Goal: Task Accomplishment & Management: Complete application form

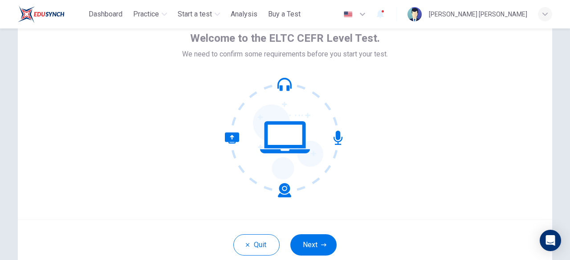
scroll to position [110, 0]
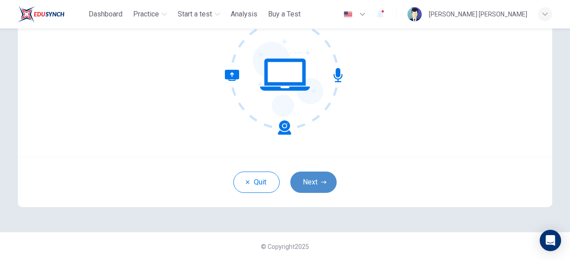
click at [316, 180] on button "Next" at bounding box center [313, 182] width 46 height 21
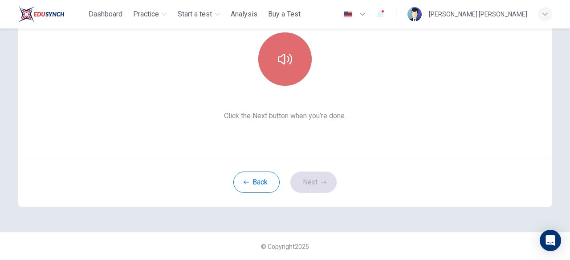
click at [287, 68] on button "button" at bounding box center [284, 58] width 53 height 53
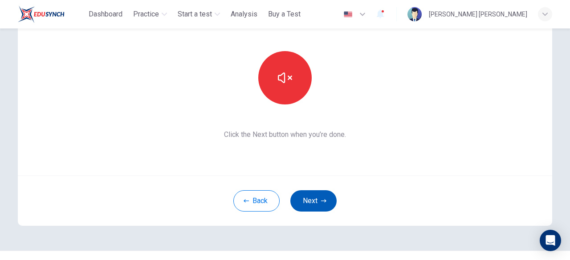
scroll to position [91, 0]
click at [321, 202] on icon "button" at bounding box center [323, 200] width 5 height 5
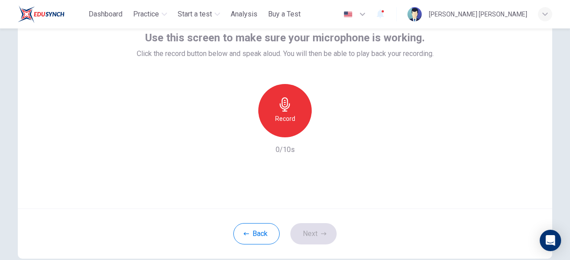
scroll to position [44, 0]
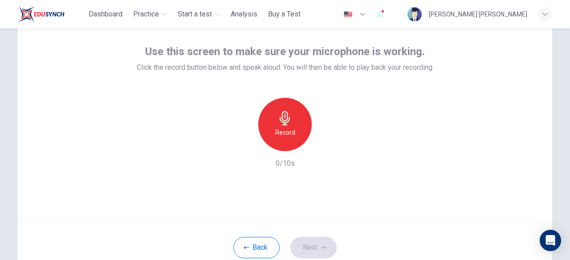
click at [294, 125] on div "Record" at bounding box center [284, 124] width 53 height 53
click at [324, 146] on icon "button" at bounding box center [325, 144] width 9 height 9
click at [312, 252] on button "Next" at bounding box center [313, 247] width 46 height 21
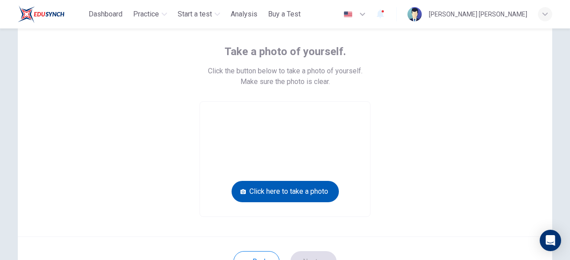
click at [298, 189] on button "Click here to take a photo" at bounding box center [284, 191] width 107 height 21
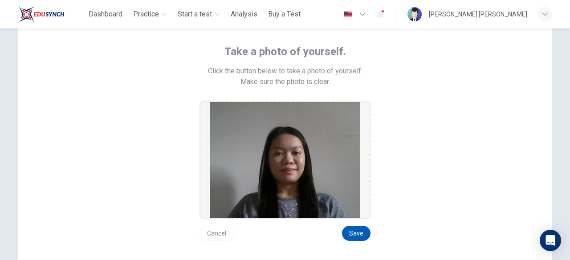
click at [362, 235] on button "Save" at bounding box center [356, 233] width 28 height 15
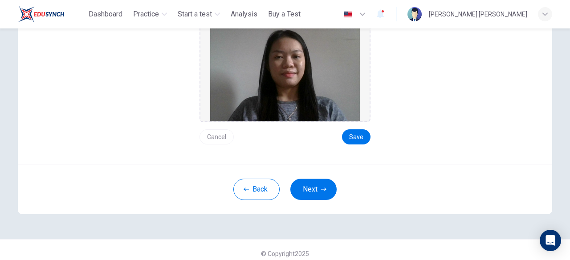
scroll to position [148, 0]
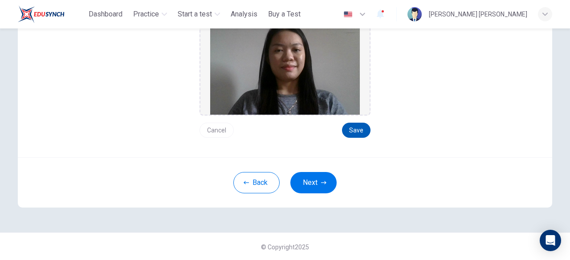
click at [352, 130] on button "Save" at bounding box center [356, 130] width 28 height 15
click at [324, 178] on button "Next" at bounding box center [313, 182] width 46 height 21
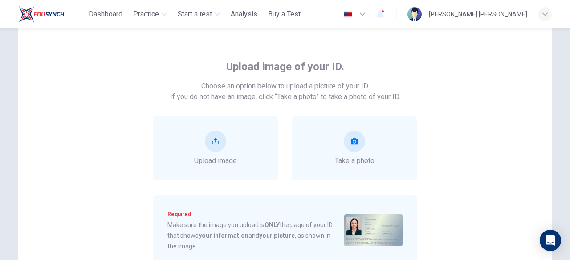
scroll to position [35, 0]
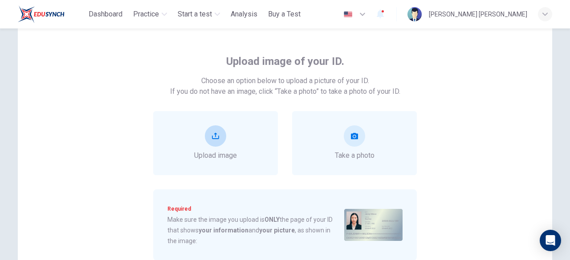
click at [200, 134] on div "Upload image" at bounding box center [215, 143] width 43 height 36
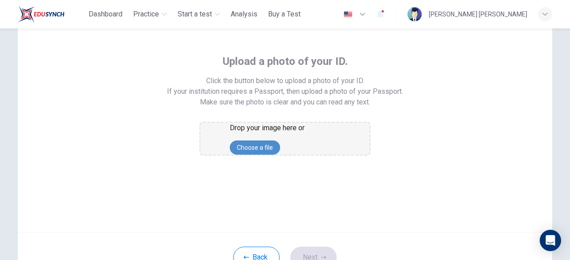
click at [280, 155] on button "Choose a file" at bounding box center [255, 148] width 50 height 14
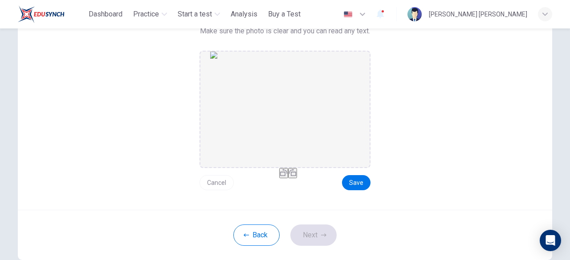
scroll to position [106, 0]
click at [364, 181] on button "Save" at bounding box center [356, 182] width 28 height 15
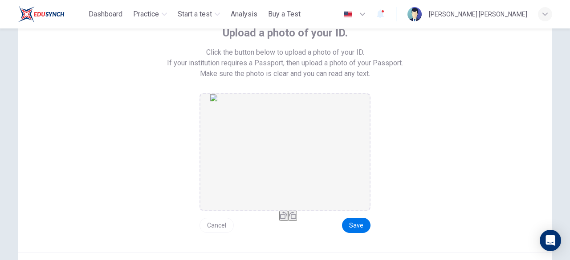
scroll to position [54, 0]
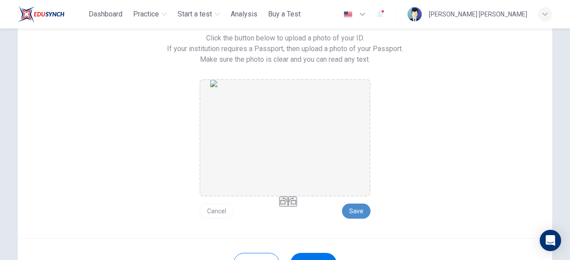
click at [360, 212] on button "Save" at bounding box center [356, 211] width 28 height 15
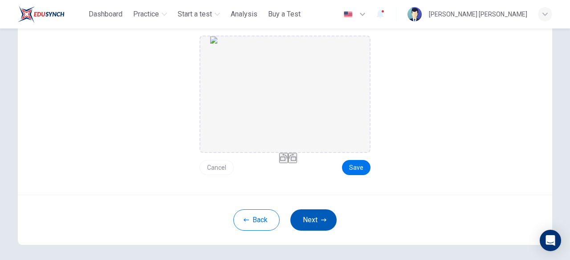
scroll to position [121, 0]
click at [319, 214] on button "Next" at bounding box center [313, 220] width 46 height 21
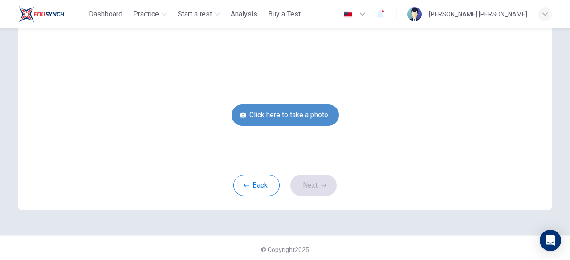
click at [312, 117] on button "Click here to take a photo" at bounding box center [284, 115] width 107 height 21
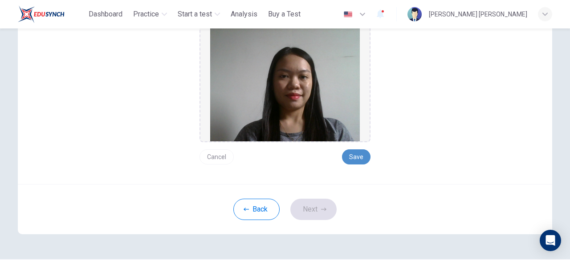
click at [359, 161] on button "Save" at bounding box center [356, 157] width 28 height 15
click at [306, 214] on button "Next" at bounding box center [313, 209] width 46 height 21
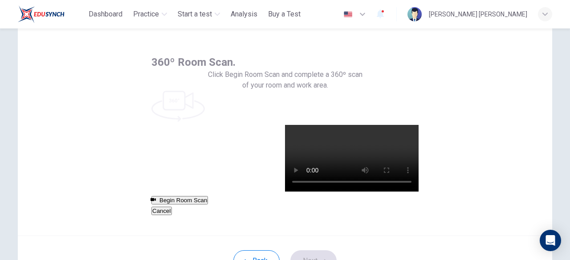
scroll to position [32, 0]
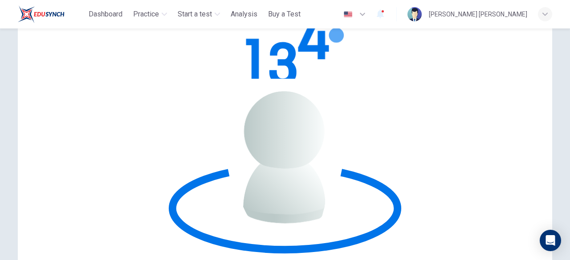
scroll to position [80, 0]
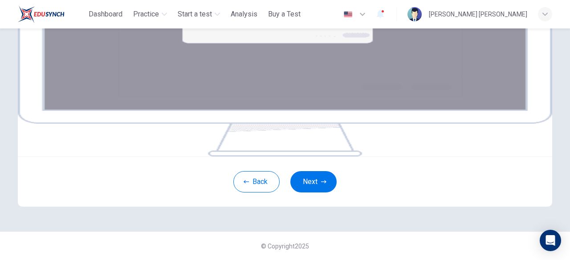
scroll to position [202, 0]
click at [313, 187] on button "Next" at bounding box center [313, 181] width 46 height 21
click at [306, 188] on button "Next" at bounding box center [313, 181] width 46 height 21
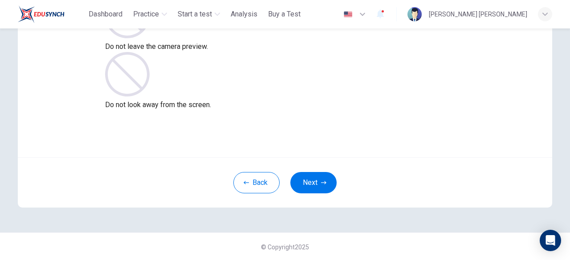
scroll to position [110, 0]
click at [321, 183] on icon "button" at bounding box center [323, 182] width 5 height 5
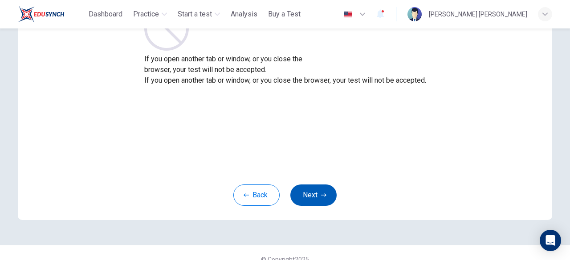
scroll to position [97, 0]
click at [317, 192] on button "Next" at bounding box center [313, 194] width 46 height 21
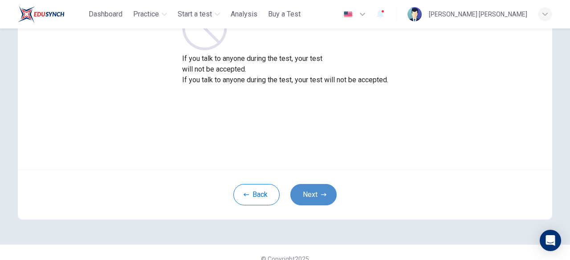
click at [319, 190] on button "Next" at bounding box center [313, 194] width 46 height 21
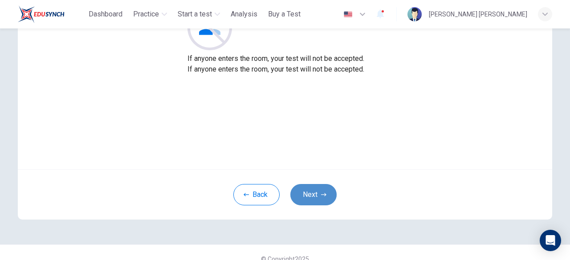
click at [321, 194] on icon "button" at bounding box center [323, 194] width 5 height 5
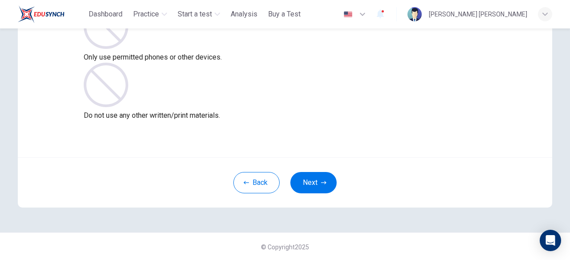
scroll to position [110, 0]
click at [312, 184] on button "Next" at bounding box center [313, 182] width 46 height 21
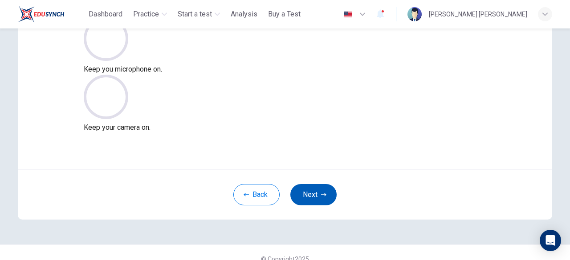
scroll to position [98, 0]
click at [316, 191] on button "Next" at bounding box center [313, 194] width 46 height 21
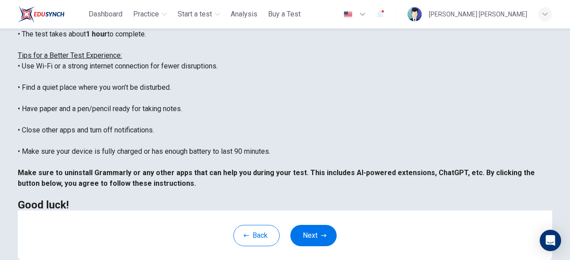
scroll to position [174, 0]
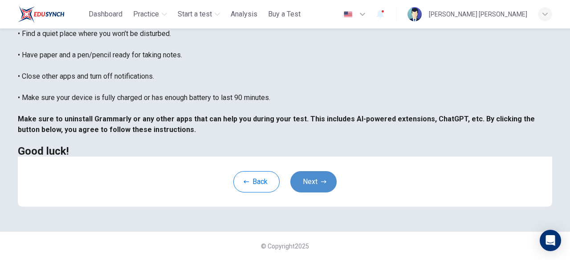
click at [313, 182] on button "Next" at bounding box center [313, 181] width 46 height 21
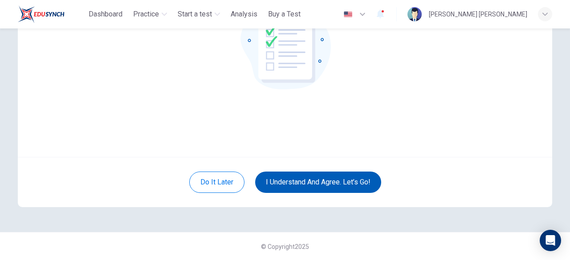
scroll to position [109, 0]
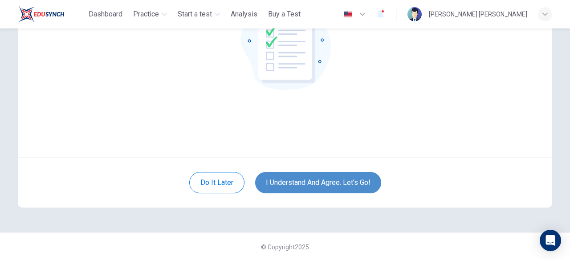
click at [343, 186] on button "I understand and agree. Let’s go!" at bounding box center [318, 182] width 126 height 21
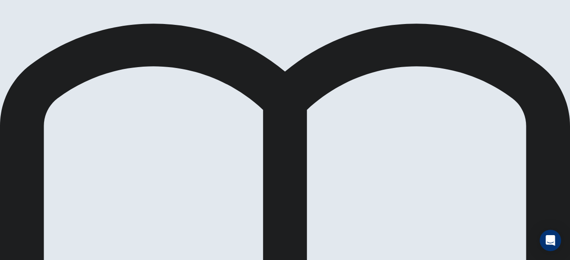
scroll to position [120, 0]
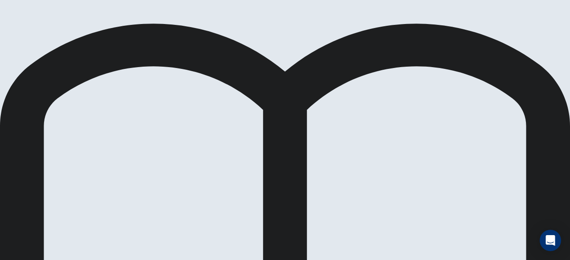
scroll to position [156, 0]
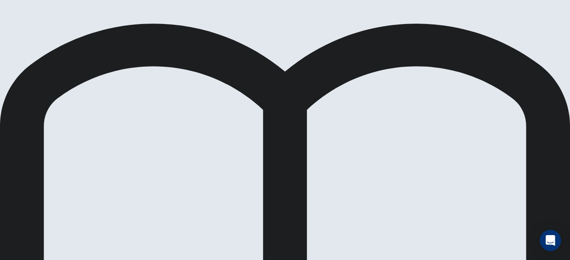
scroll to position [77, 0]
drag, startPoint x: 52, startPoint y: 110, endPoint x: 196, endPoint y: 106, distance: 144.7
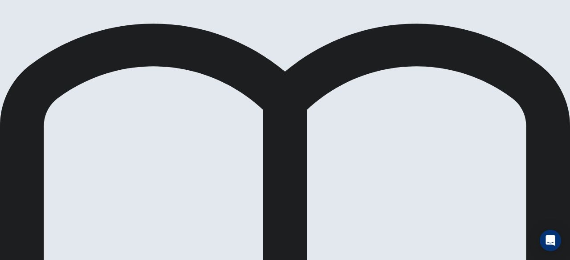
scroll to position [0, 0]
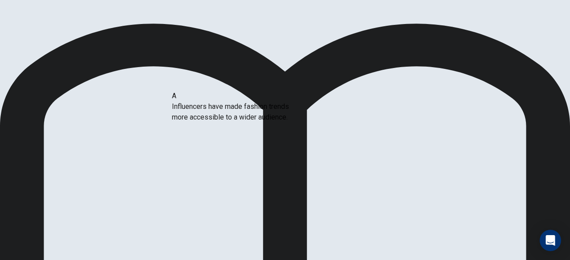
drag, startPoint x: 49, startPoint y: 110, endPoint x: 196, endPoint y: 117, distance: 146.6
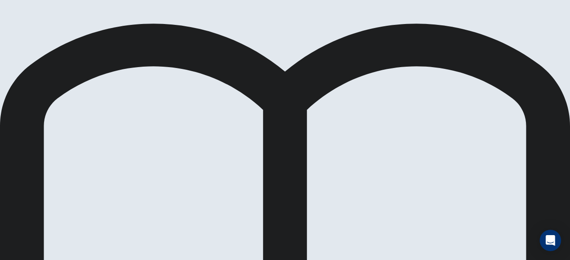
scroll to position [59, 0]
drag, startPoint x: 51, startPoint y: 149, endPoint x: 209, endPoint y: 168, distance: 159.5
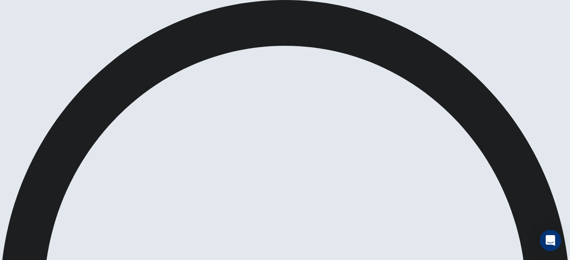
scroll to position [166, 0]
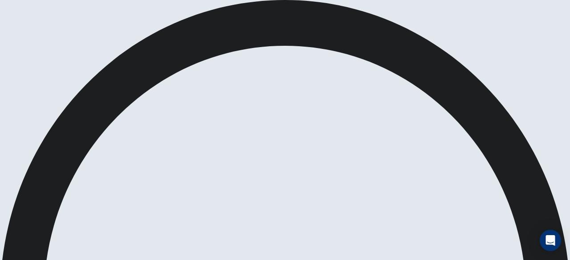
scroll to position [43, 0]
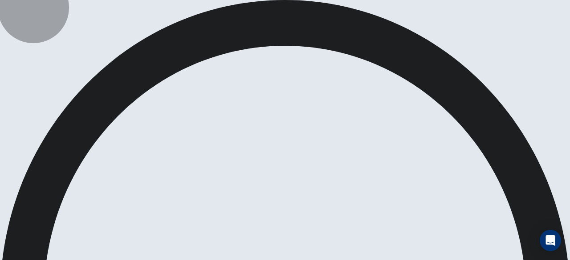
drag, startPoint x: 443, startPoint y: 14, endPoint x: 434, endPoint y: 20, distance: 10.6
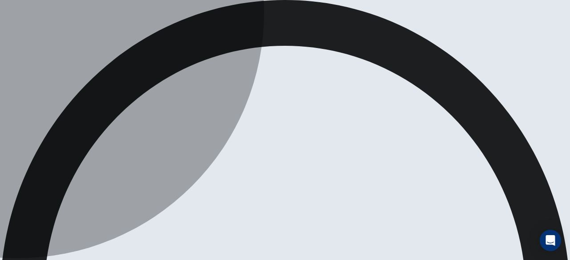
drag, startPoint x: 169, startPoint y: 184, endPoint x: 173, endPoint y: 182, distance: 4.6
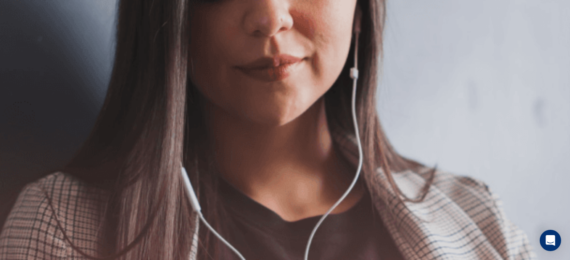
scroll to position [107, 0]
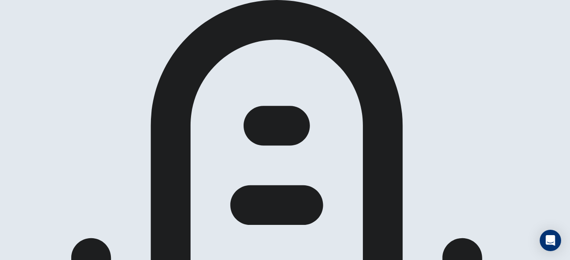
scroll to position [105, 0]
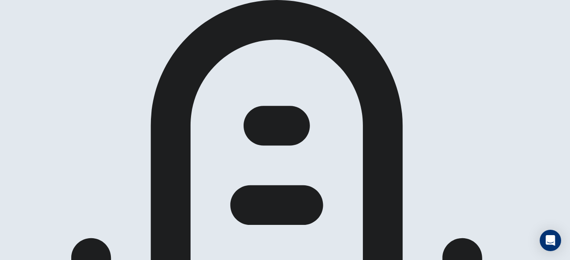
scroll to position [63, 0]
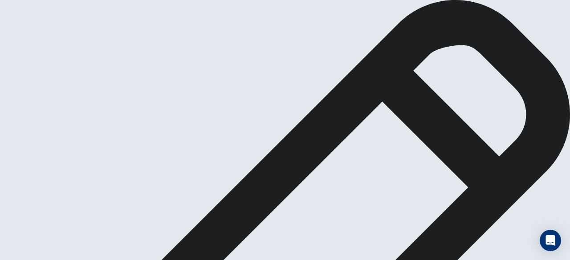
scroll to position [17, 0]
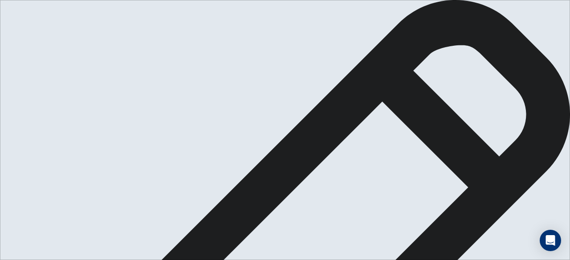
scroll to position [12, 0]
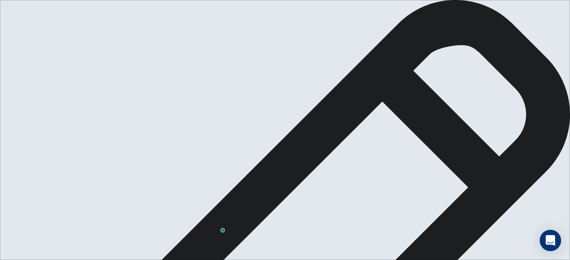
type textarea "*"
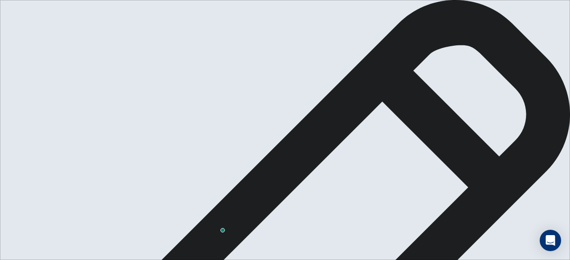
type textarea "*"
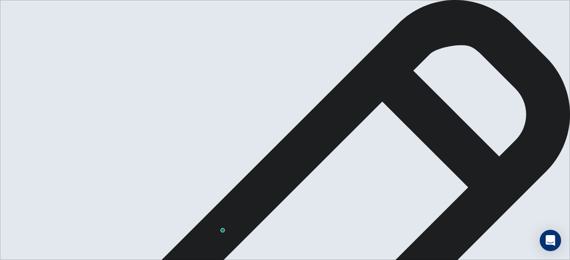
type textarea "*"
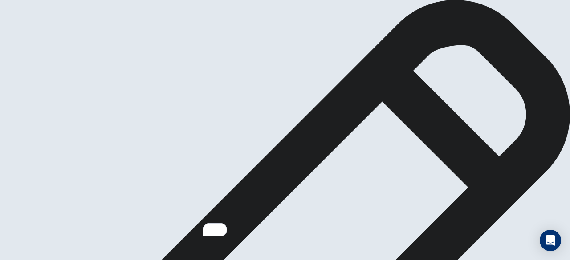
drag, startPoint x: 345, startPoint y: 104, endPoint x: 303, endPoint y: 89, distance: 44.6
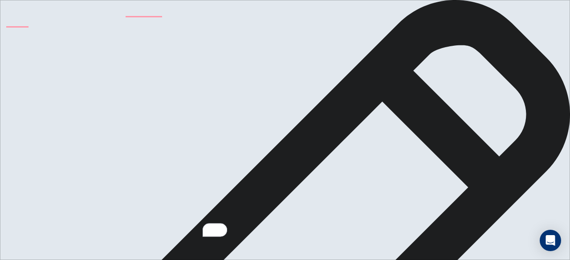
click at [494, 166] on icon "Turn off Grammarly on this website" at bounding box center [495, 166] width 6 height 7
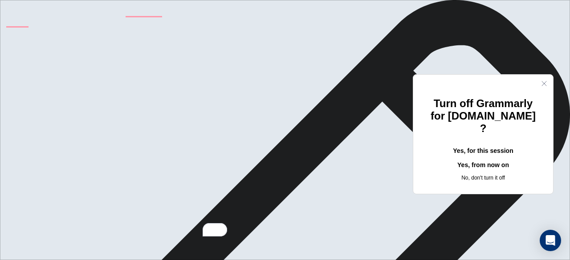
click at [479, 144] on button "Yes, for this session" at bounding box center [482, 151] width 111 height 14
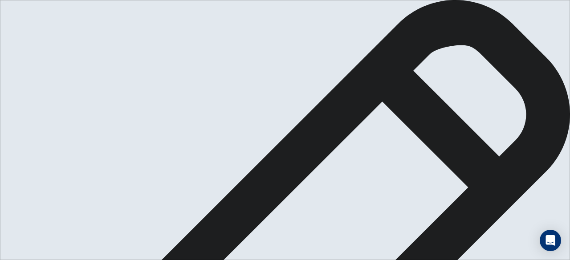
scroll to position [0, 0]
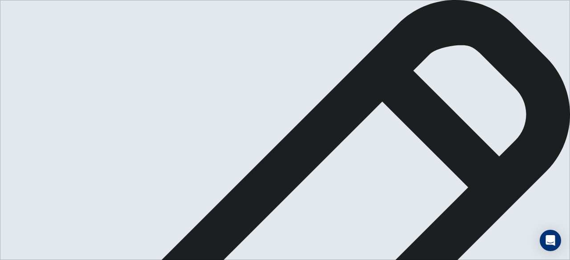
scroll to position [136, 0]
drag, startPoint x: 386, startPoint y: 170, endPoint x: 304, endPoint y: 158, distance: 82.7
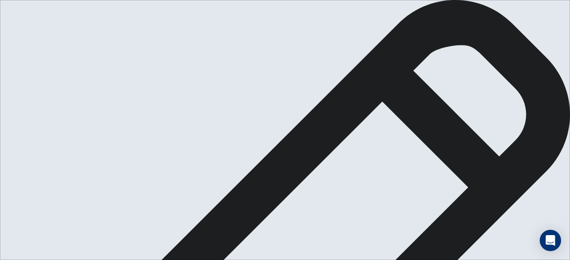
scroll to position [129, 0]
type textarea "**********"
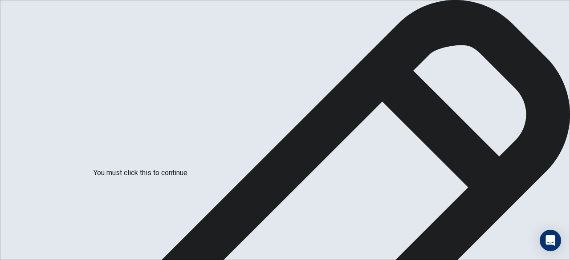
scroll to position [71, 0]
